Goal: Task Accomplishment & Management: Use online tool/utility

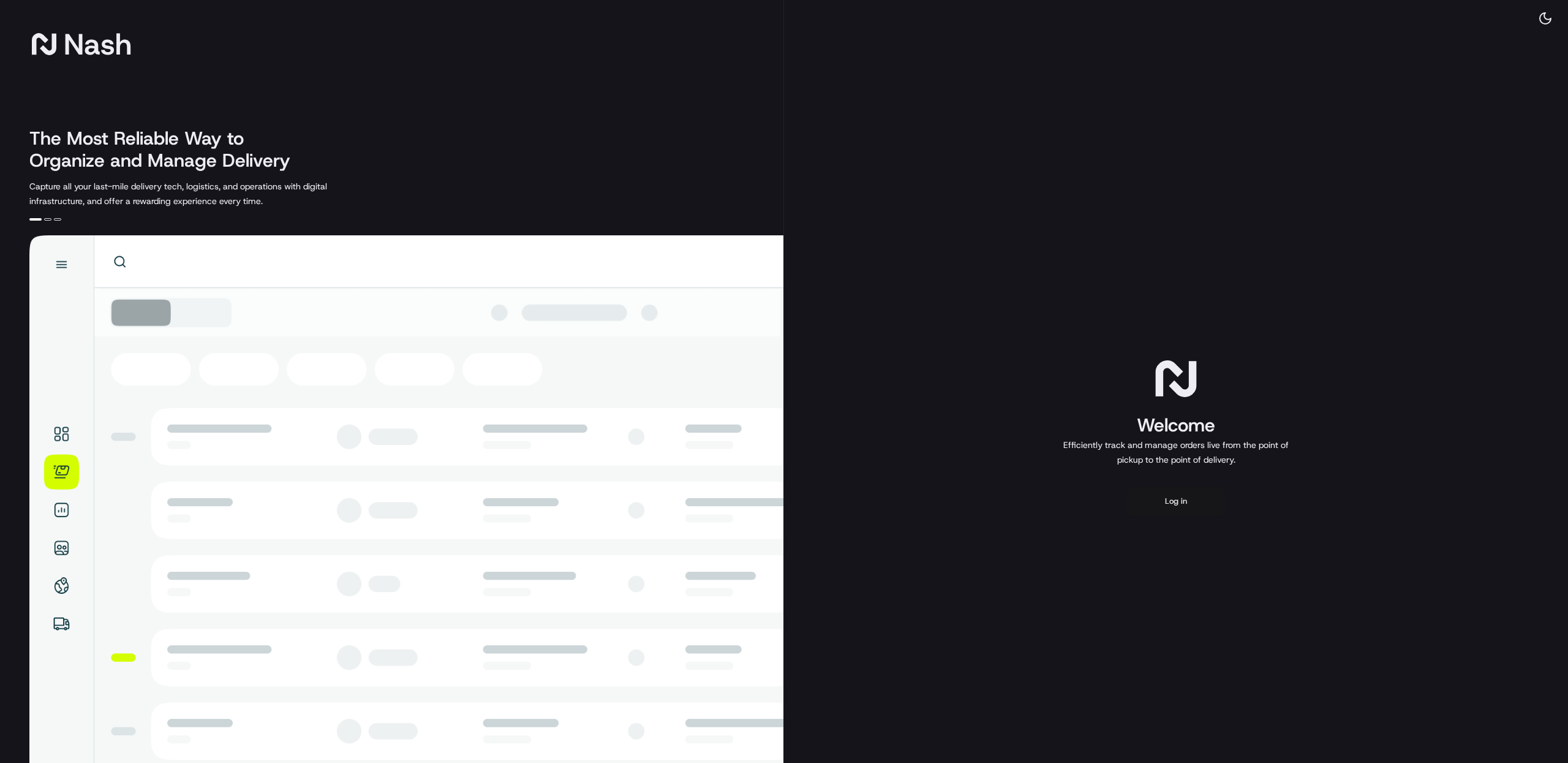
click at [1186, 503] on button "Log in" at bounding box center [1176, 501] width 98 height 30
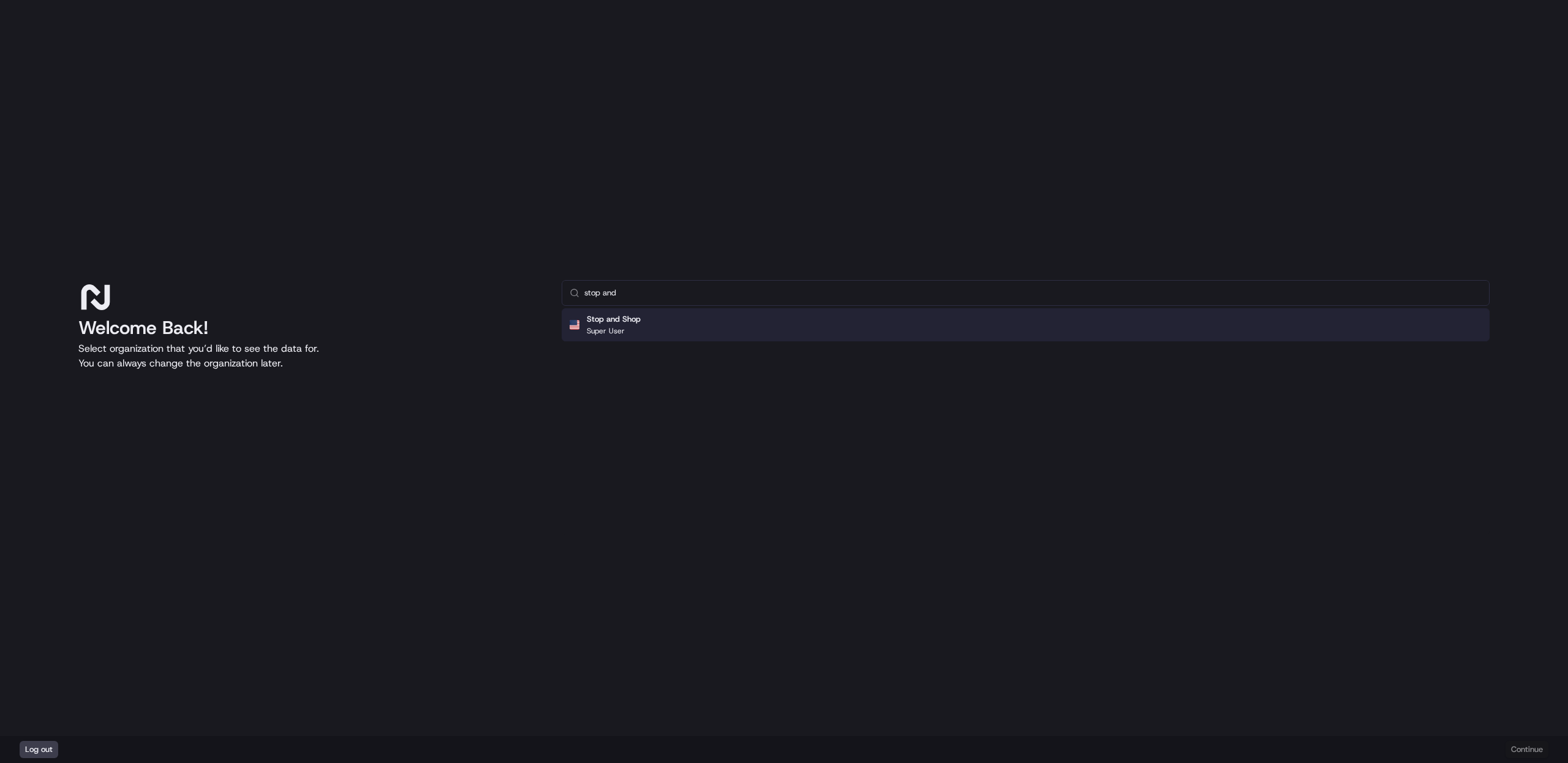
type input "stop and"
click at [648, 325] on div "Stop and Shop Super User" at bounding box center [1026, 325] width 928 height 33
click at [1544, 751] on button "Continue" at bounding box center [1527, 749] width 43 height 17
